Goal: Communication & Community: Ask a question

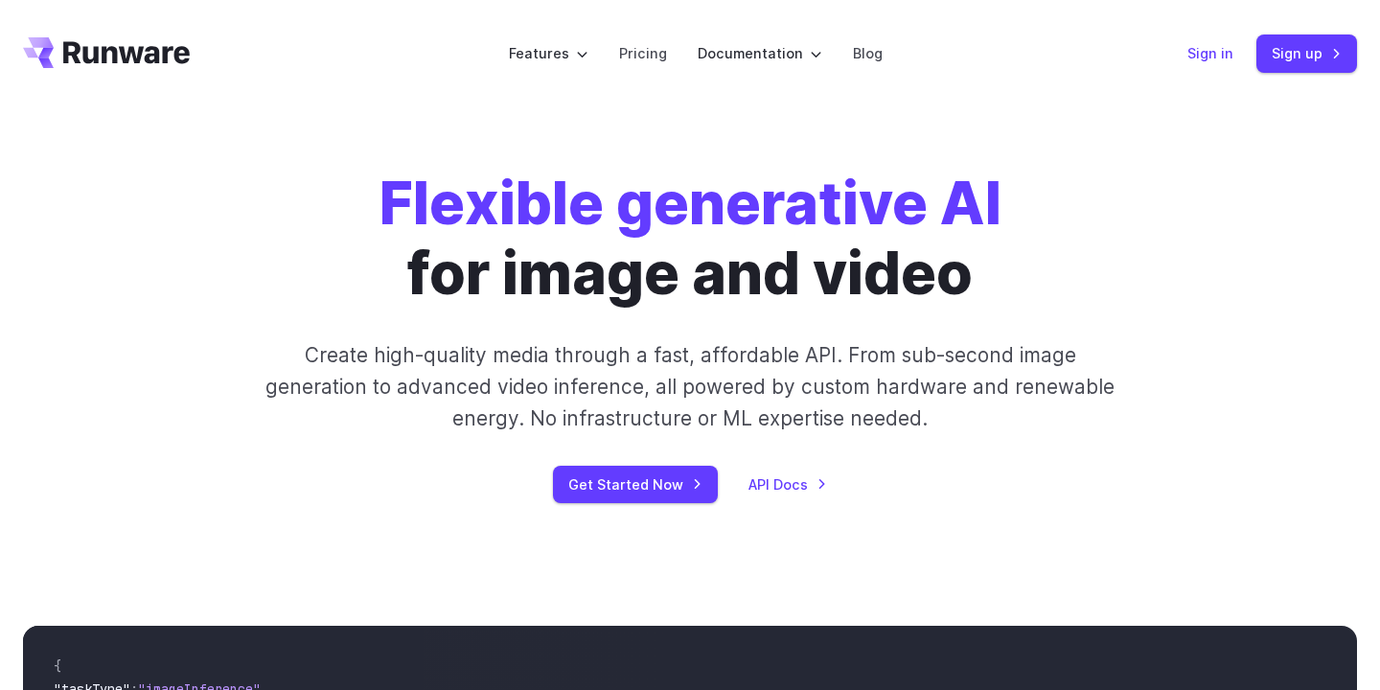
click at [1206, 48] on link "Sign in" at bounding box center [1210, 53] width 46 height 22
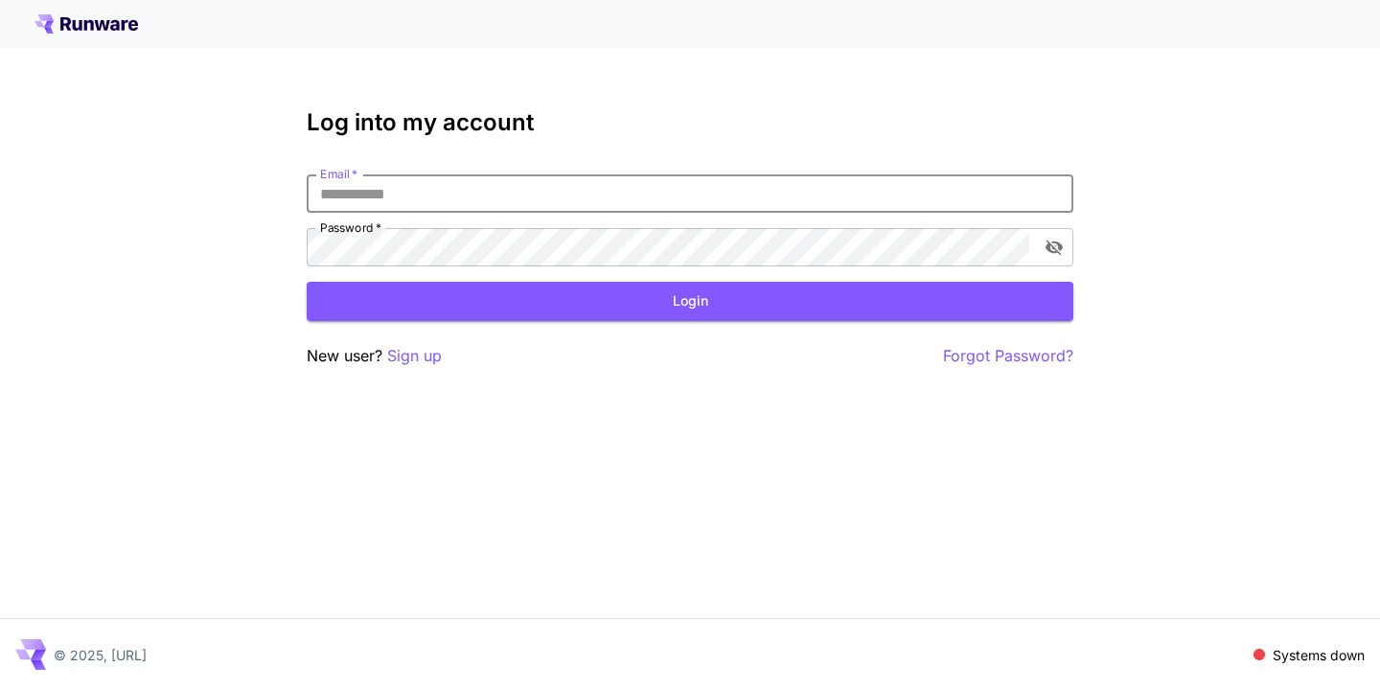
click at [416, 196] on input "Email   *" at bounding box center [690, 193] width 767 height 38
type input "**********"
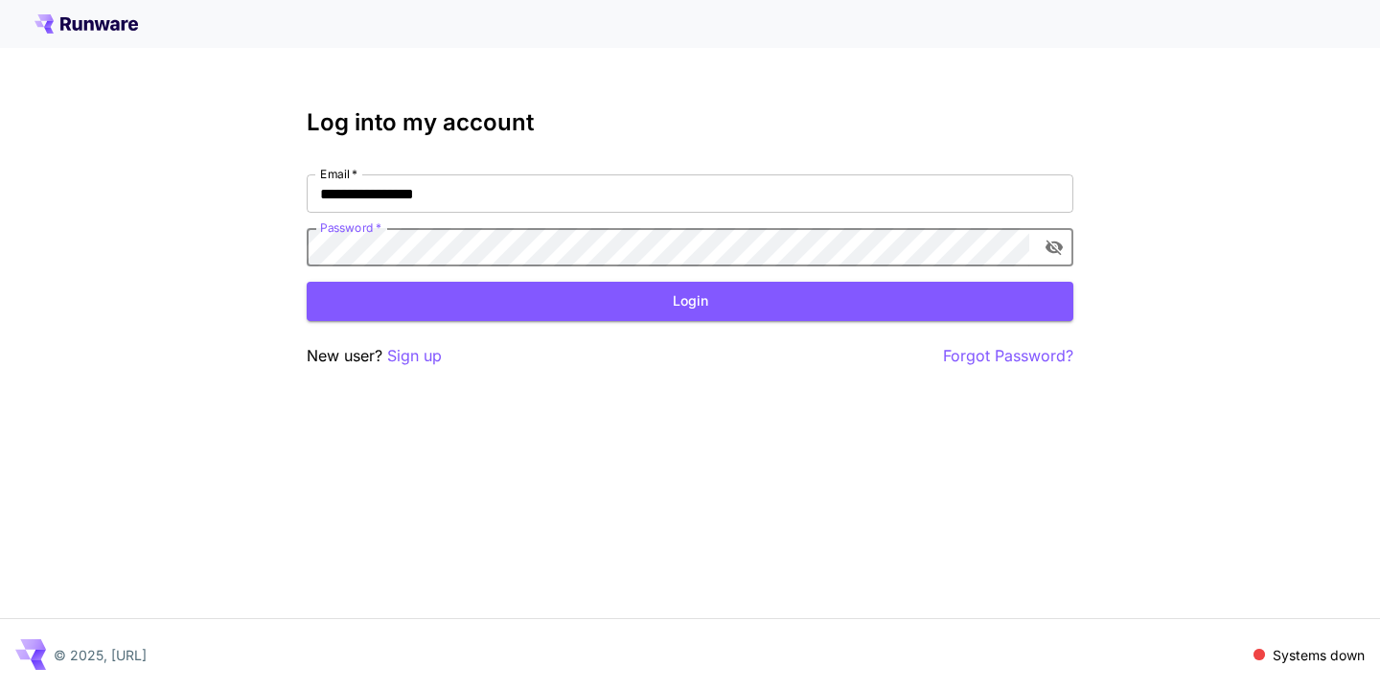
click at [1053, 245] on icon "toggle password visibility" at bounding box center [1054, 247] width 19 height 19
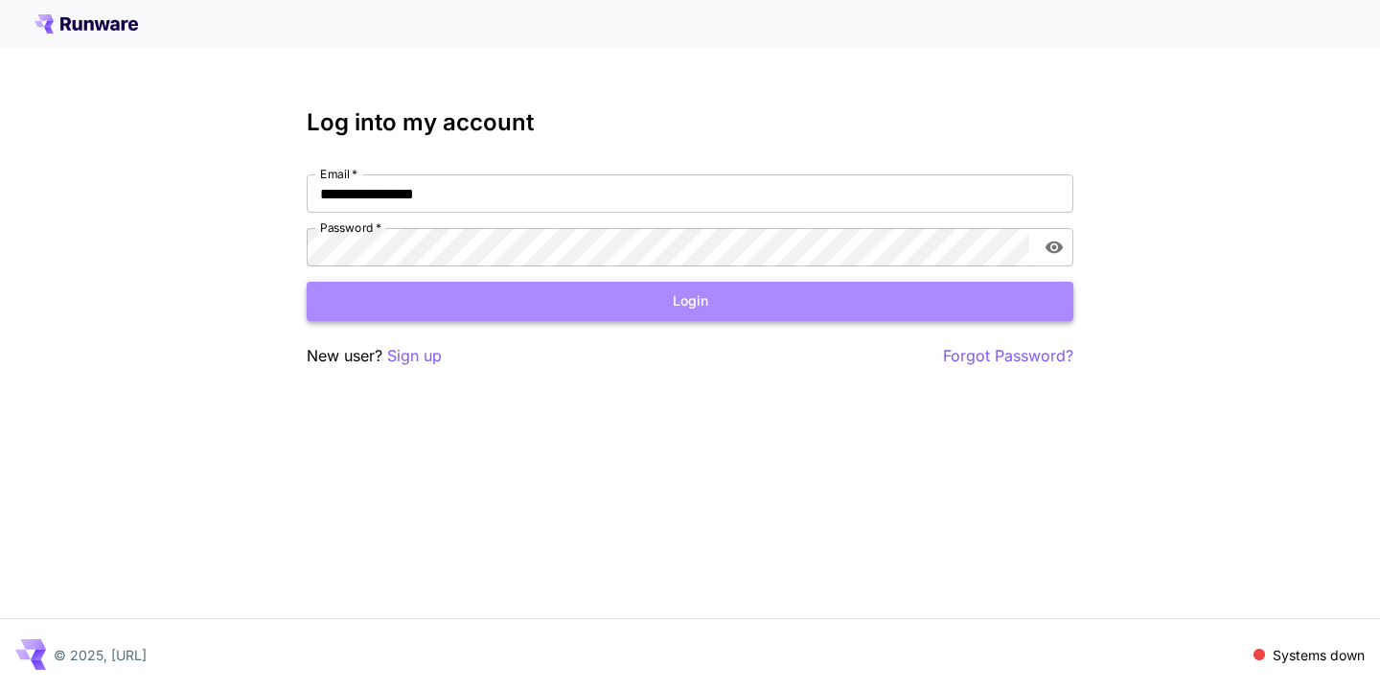
click at [630, 301] on button "Login" at bounding box center [690, 301] width 767 height 39
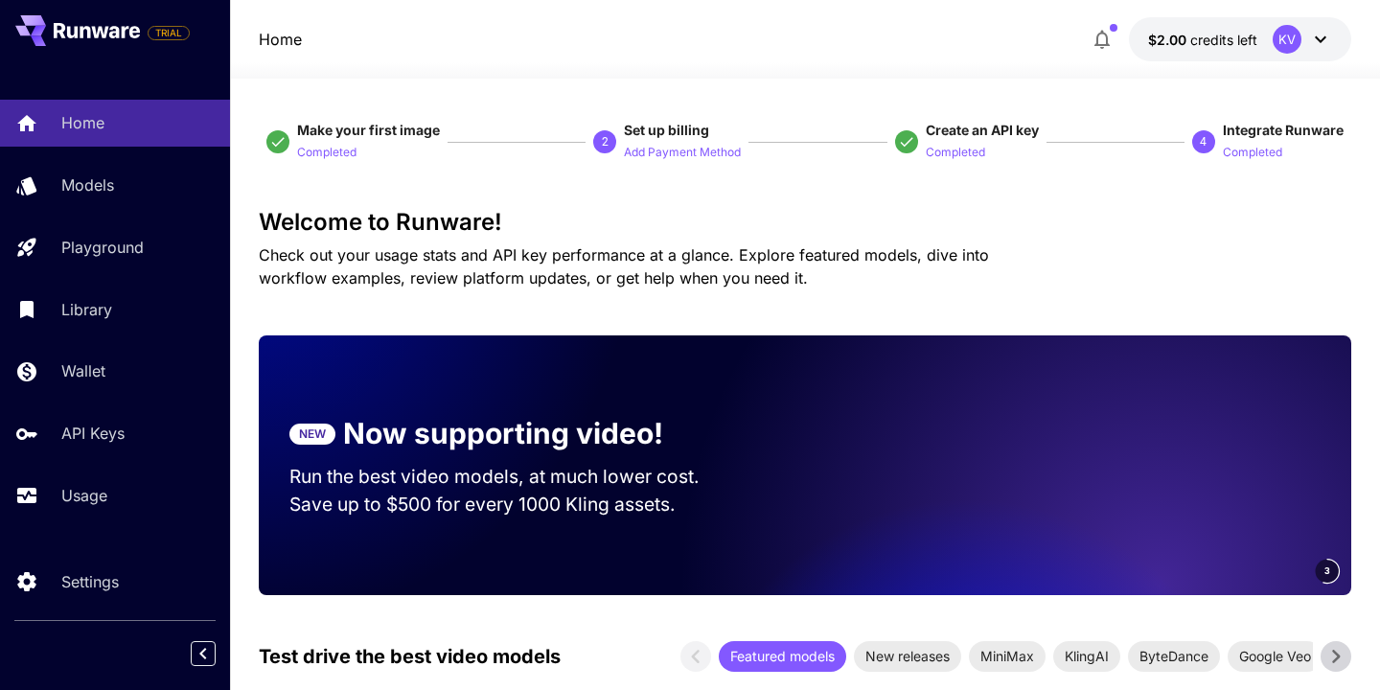
click at [1315, 31] on icon at bounding box center [1320, 39] width 23 height 23
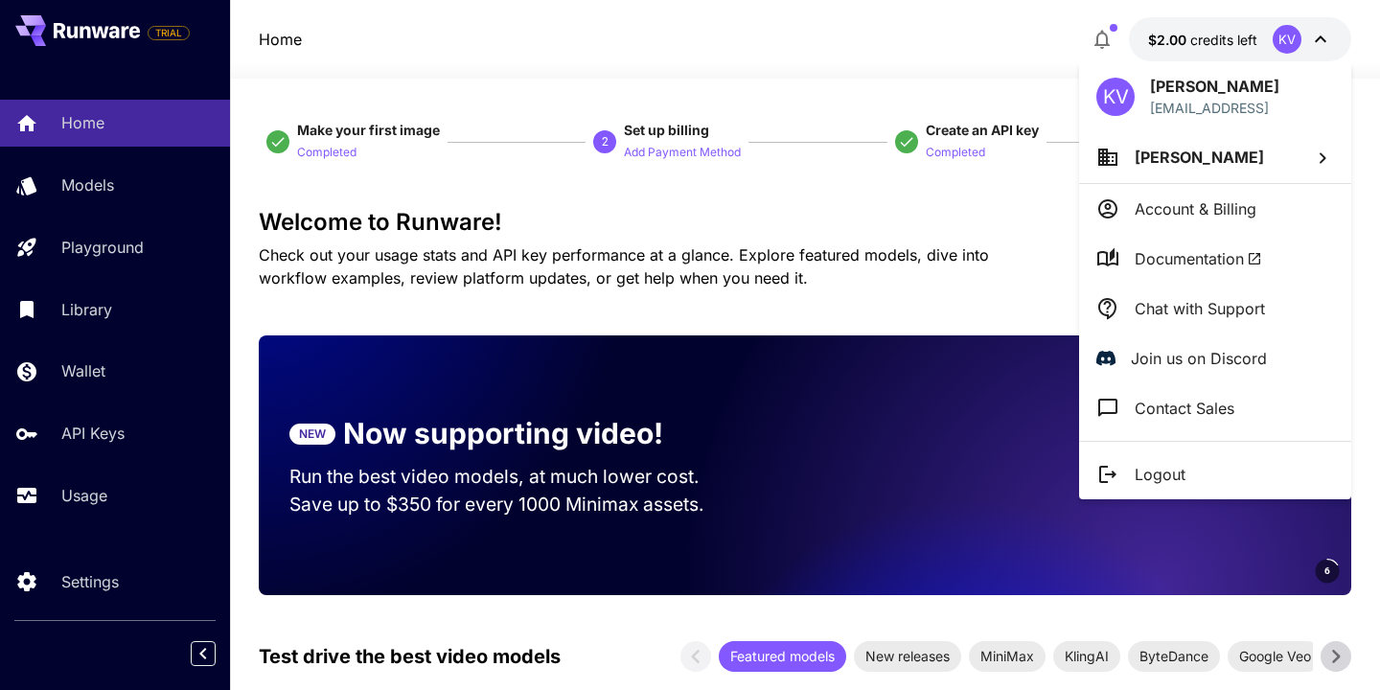
click at [1258, 307] on p "Chat with Support" at bounding box center [1200, 308] width 130 height 23
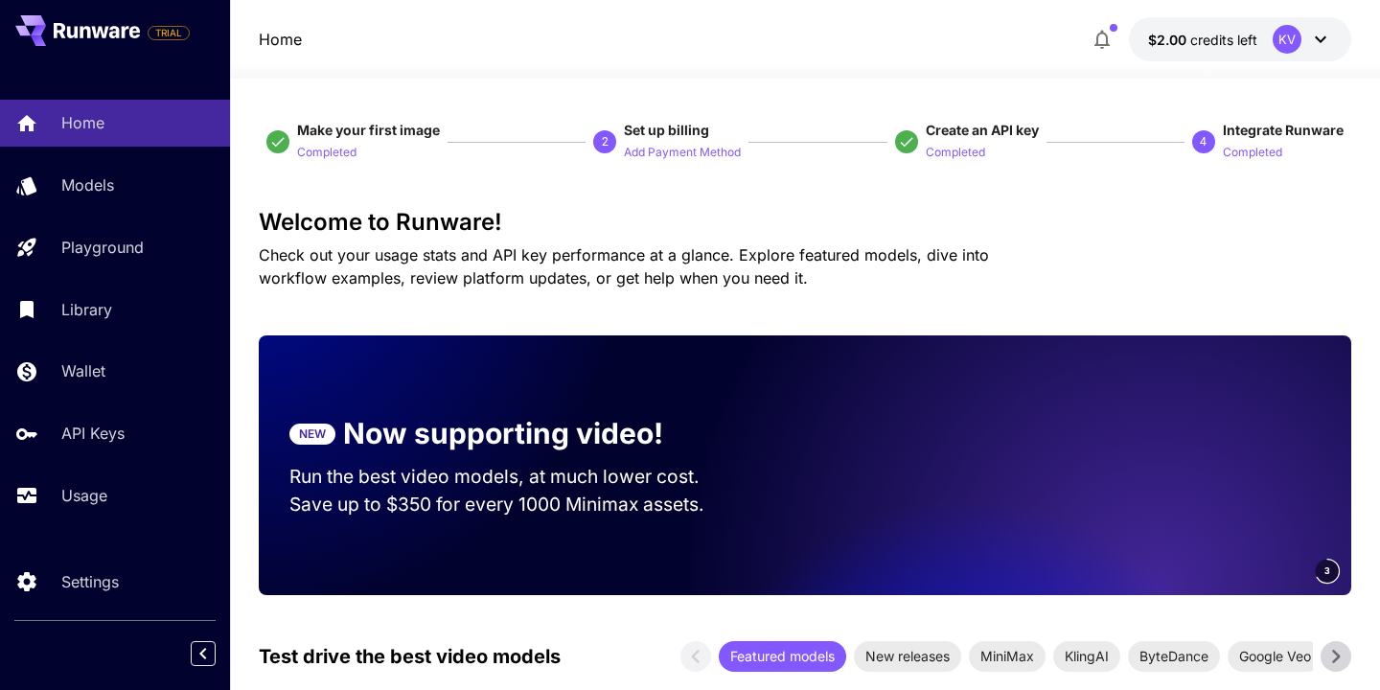
click at [1322, 34] on icon at bounding box center [1320, 39] width 23 height 23
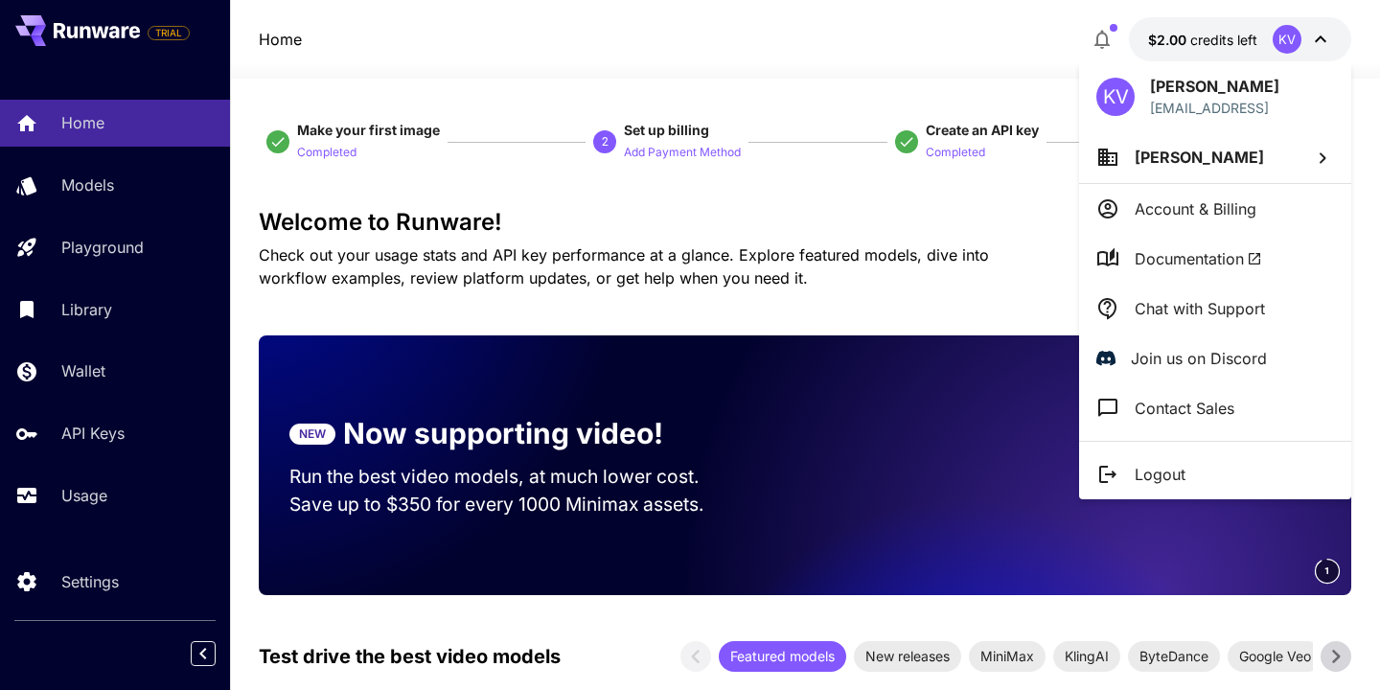
click at [1233, 417] on p "Contact Sales" at bounding box center [1185, 408] width 100 height 23
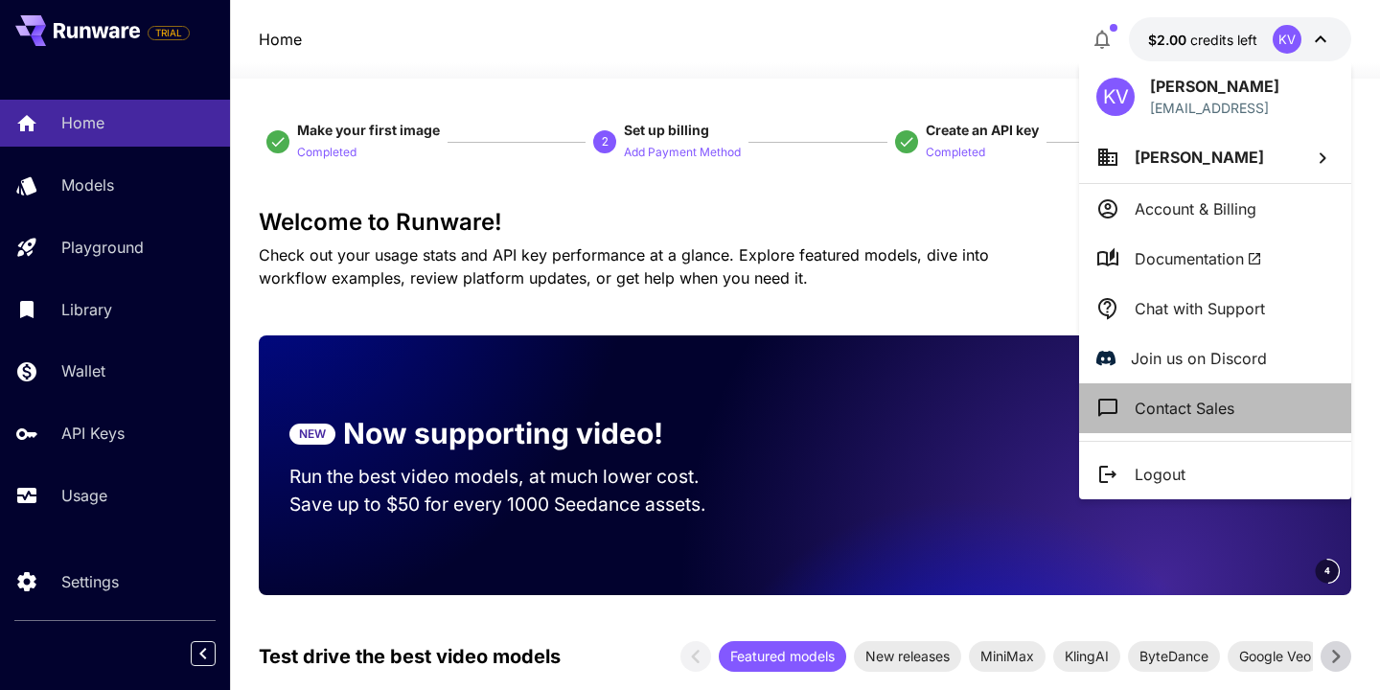
click at [1179, 412] on p "Contact Sales" at bounding box center [1185, 408] width 100 height 23
